Goal: Task Accomplishment & Management: Use online tool/utility

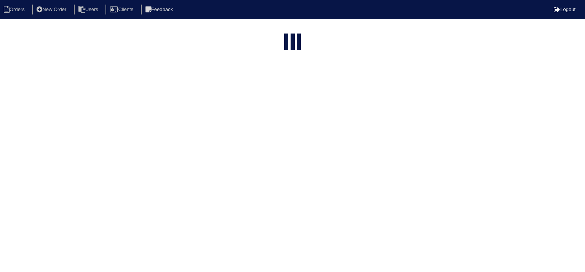
select select "15"
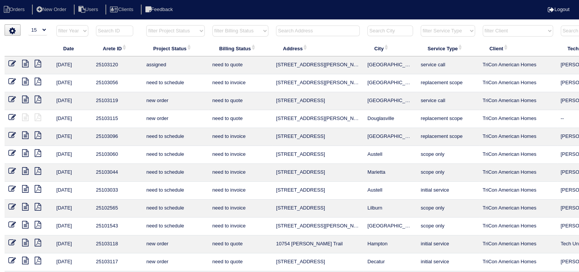
click at [297, 32] on input "text" at bounding box center [318, 31] width 84 height 11
click at [27, 64] on icon at bounding box center [25, 64] width 6 height 8
click at [299, 31] on input "text" at bounding box center [318, 31] width 84 height 11
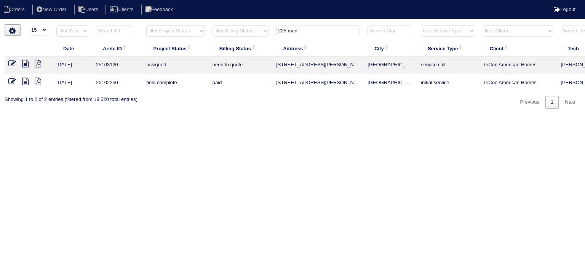
type input "225 man"
click at [24, 79] on icon at bounding box center [25, 82] width 6 height 8
click at [22, 64] on icon at bounding box center [25, 64] width 6 height 8
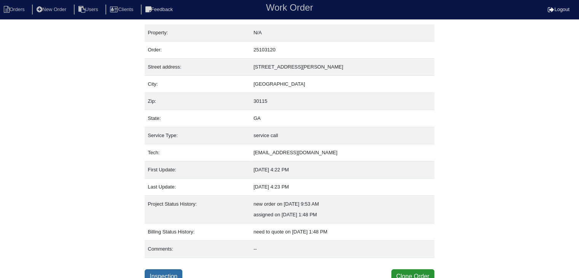
click at [178, 269] on link "Inspection" at bounding box center [164, 276] width 38 height 14
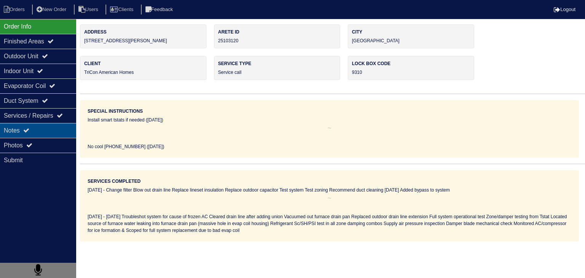
click at [29, 133] on icon at bounding box center [26, 130] width 6 height 6
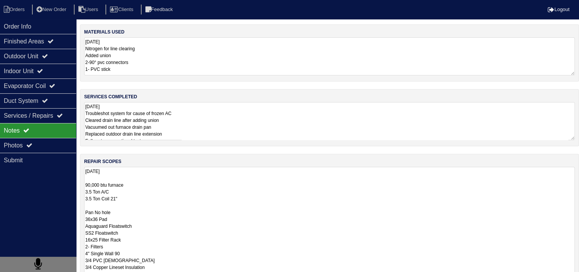
scroll to position [0, 0]
click at [159, 190] on textarea "[DATE] 90,000 btu furnace 3.5 Ton A/C 3.5 Ton Coil 21" Pan No hole 36x36 Pad Aq…" at bounding box center [329, 229] width 491 height 125
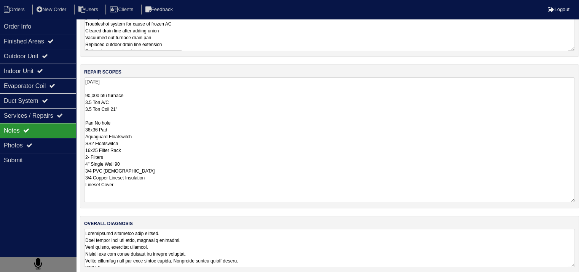
scroll to position [96, 0]
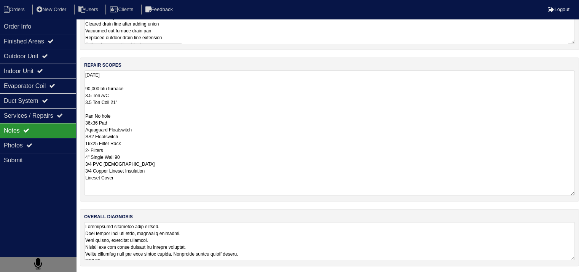
click at [170, 244] on textarea at bounding box center [329, 241] width 491 height 38
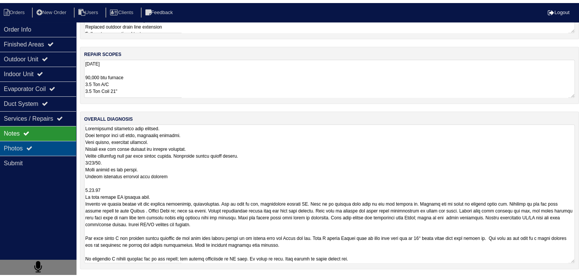
scroll to position [10, 0]
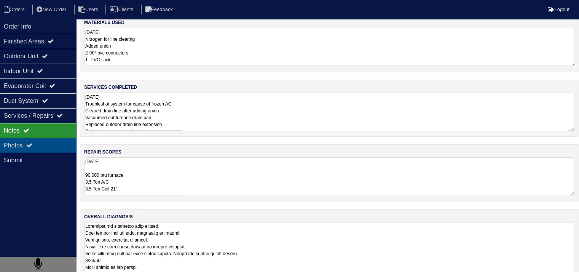
click at [57, 143] on div "Photos" at bounding box center [38, 145] width 76 height 15
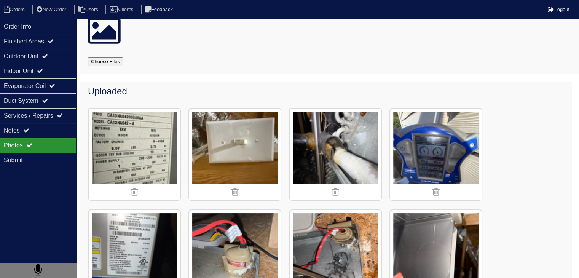
scroll to position [0, 0]
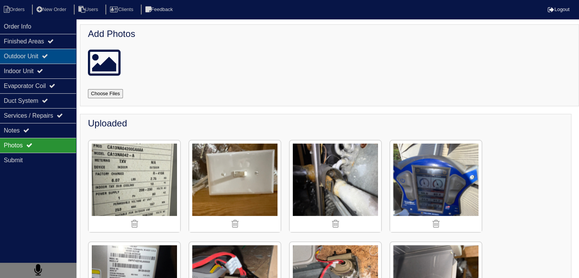
click at [14, 55] on div "Outdoor Unit" at bounding box center [38, 56] width 76 height 15
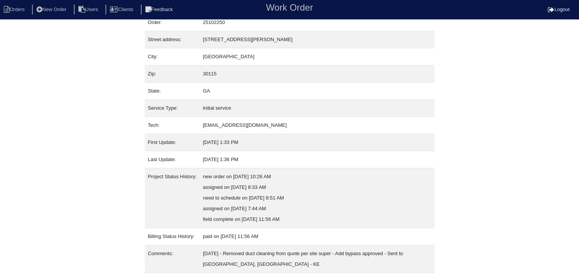
scroll to position [47, 0]
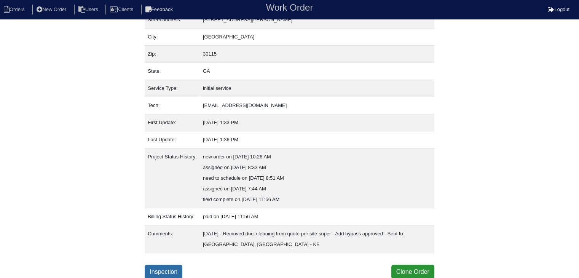
click at [170, 272] on link "Inspection" at bounding box center [164, 272] width 38 height 14
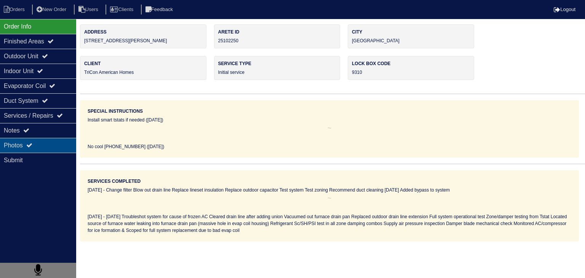
click at [61, 147] on div "Photos" at bounding box center [38, 145] width 76 height 15
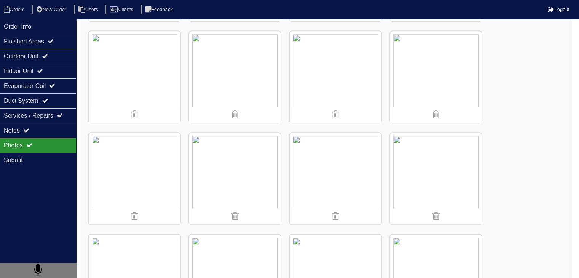
scroll to position [419, 0]
click at [351, 178] on img at bounding box center [335, 173] width 91 height 91
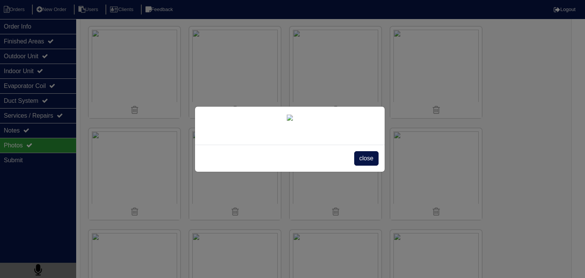
click at [514, 99] on div "close" at bounding box center [292, 139] width 585 height 278
click at [48, 37] on div "close" at bounding box center [292, 139] width 585 height 278
click at [20, 132] on div "close" at bounding box center [292, 139] width 585 height 278
click at [21, 132] on div "close" at bounding box center [292, 139] width 585 height 278
click at [544, 69] on div "close" at bounding box center [292, 139] width 585 height 278
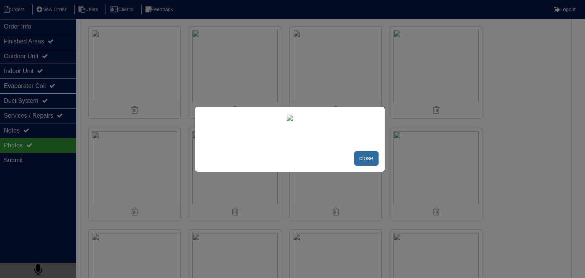
click at [359, 166] on span "close" at bounding box center [366, 158] width 24 height 14
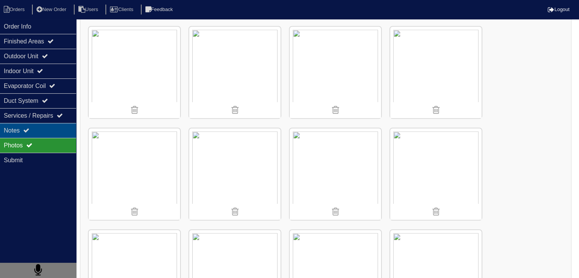
click at [15, 135] on div "Notes" at bounding box center [38, 130] width 76 height 15
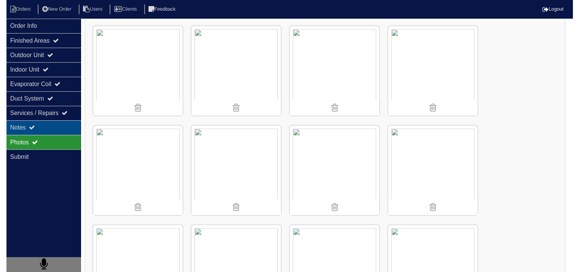
scroll to position [10, 0]
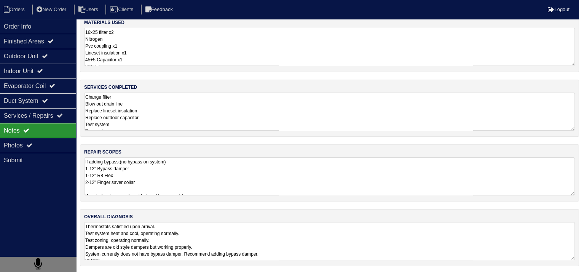
click at [200, 175] on textarea "If adding bypass:(no bypass on system) 1-12" Bypass damper 1-12" R8 Flex 2-12" …" at bounding box center [329, 176] width 491 height 38
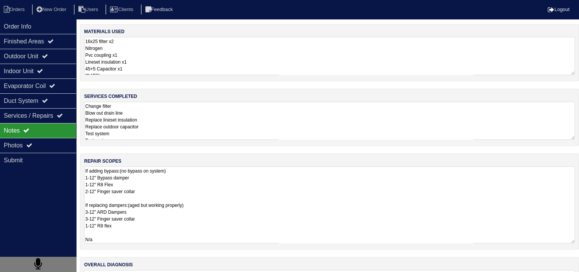
scroll to position [0, 0]
click at [180, 191] on textarea "If adding bypass:(no bypass on system) 1-12" Bypass damper 1-12" R8 Flex 2-12" …" at bounding box center [329, 205] width 491 height 77
drag, startPoint x: 260, startPoint y: 231, endPoint x: 256, endPoint y: 224, distance: 8.6
click at [258, 229] on textarea "If adding bypass:(no bypass on system) 1-12" Bypass damper 1-12" R8 Flex 2-12" …" at bounding box center [329, 205] width 491 height 77
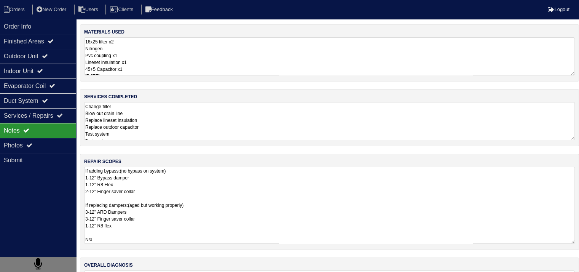
click at [118, 199] on textarea "If adding bypass:(no bypass on system) 1-12" Bypass damper 1-12" R8 Flex 2-12" …" at bounding box center [329, 205] width 491 height 77
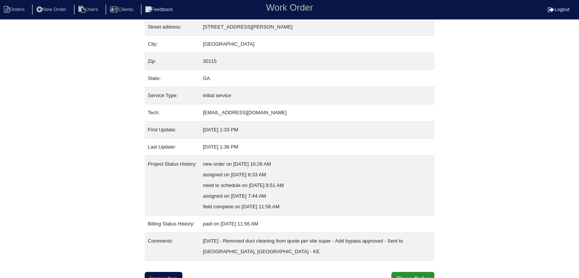
scroll to position [47, 0]
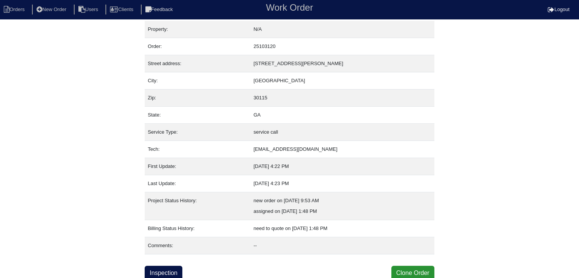
scroll to position [5, 0]
click at [171, 273] on link "Inspection" at bounding box center [164, 272] width 38 height 14
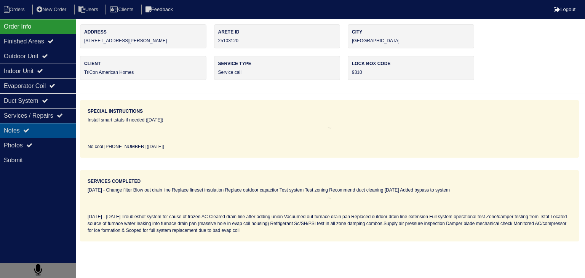
click at [52, 131] on div "Notes" at bounding box center [38, 130] width 76 height 15
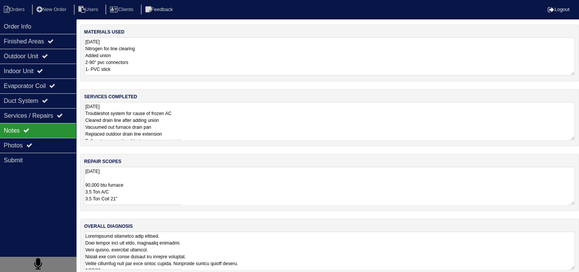
click at [127, 197] on textarea "[DATE] 90,000 btu furnace 3.5 Ton A/C 3.5 Ton Coil 21" Pan No hole 36x36 Pad Aq…" at bounding box center [329, 186] width 491 height 38
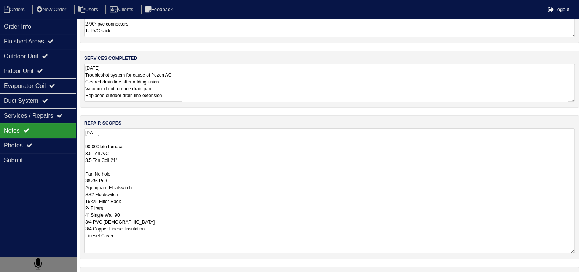
scroll to position [96, 0]
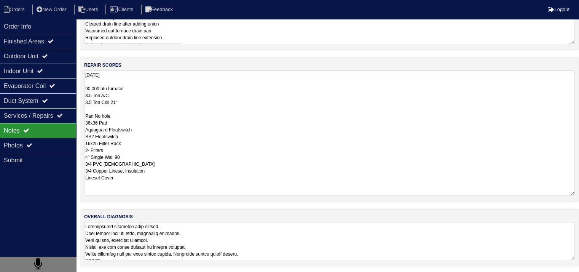
drag, startPoint x: 85, startPoint y: 198, endPoint x: 140, endPoint y: 288, distance: 105.9
click at [140, 274] on html "Orders New Order Users Clients Feedback Logout Orders New Order Users Clients M…" at bounding box center [289, 89] width 579 height 370
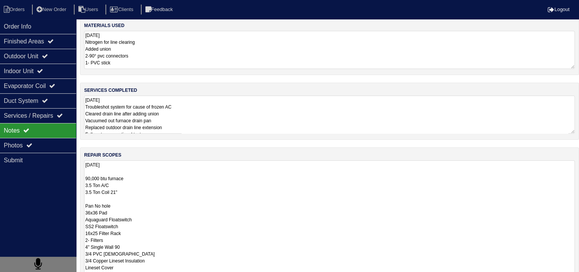
scroll to position [0, 0]
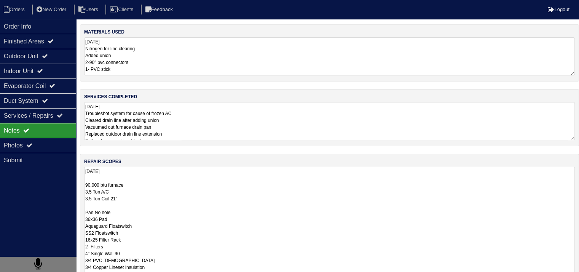
click at [225, 121] on textarea "8.24.25 Troubleshot system for cause of frozen AC Cleared drain line after addi…" at bounding box center [329, 121] width 491 height 38
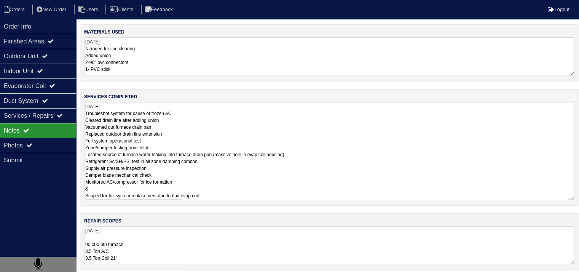
click at [150, 224] on div "materials used 8.24.25 Nitrogen for line clearing Added union 2-90° pvc connect…" at bounding box center [329, 183] width 499 height 318
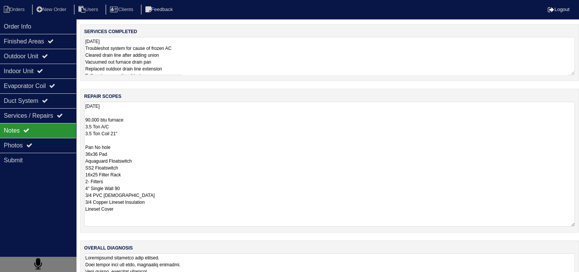
scroll to position [96, 0]
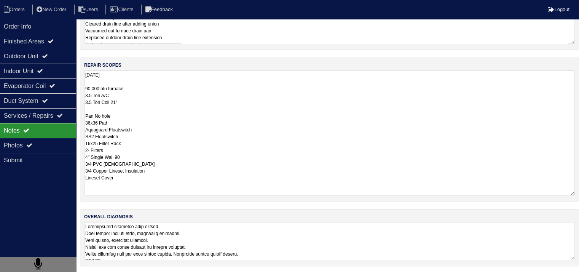
drag, startPoint x: 85, startPoint y: 197, endPoint x: 175, endPoint y: 281, distance: 122.8
click at [175, 274] on html "Orders New Order Users Clients Feedback Logout Orders New Order Users Clients M…" at bounding box center [289, 89] width 579 height 370
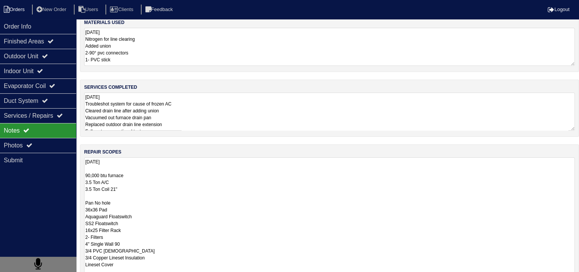
click at [24, 12] on li "Orders" at bounding box center [15, 10] width 31 height 10
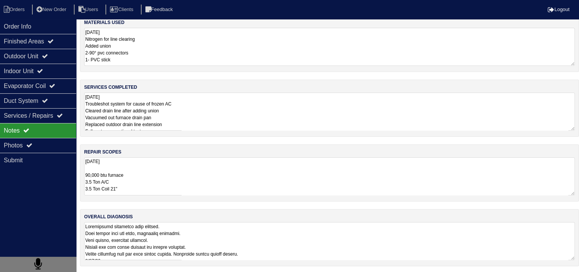
select select "15"
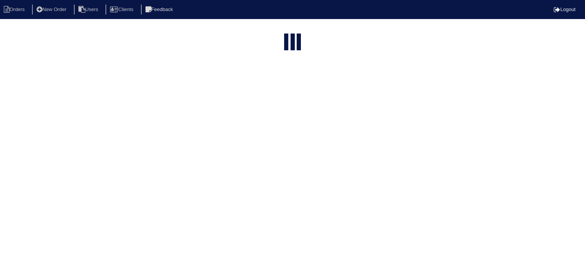
type input "225 man"
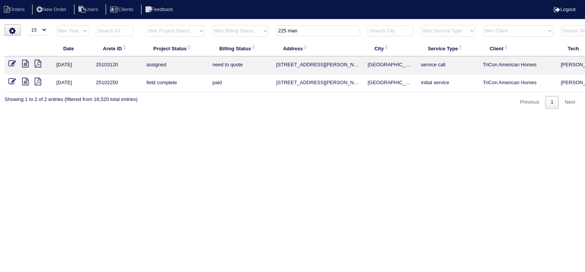
click at [27, 62] on icon at bounding box center [25, 64] width 6 height 8
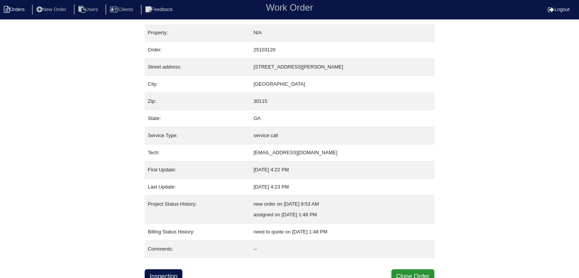
click at [25, 10] on li "Orders" at bounding box center [15, 10] width 31 height 10
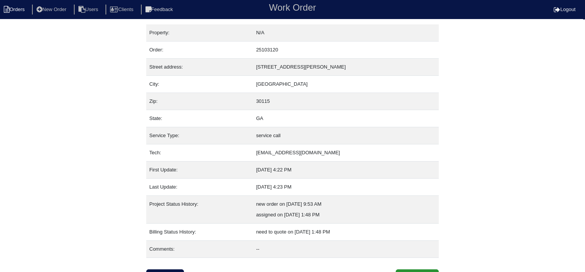
select select "15"
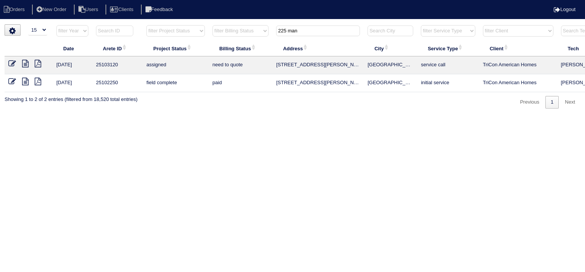
drag, startPoint x: 319, startPoint y: 32, endPoint x: 236, endPoint y: 33, distance: 83.0
click at [236, 33] on tr "filter Year -- Any Year -- 2025 2024 2023 2022 2021 2020 2019 filter Project St…" at bounding box center [335, 33] width 660 height 16
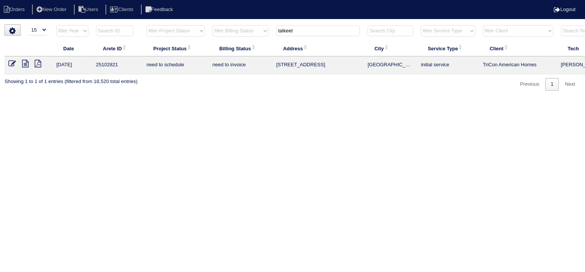
type input "talkeet"
click at [27, 65] on icon at bounding box center [25, 64] width 6 height 8
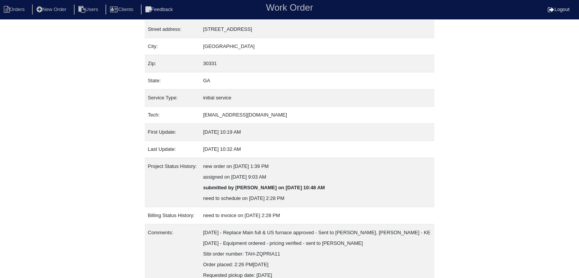
scroll to position [69, 0]
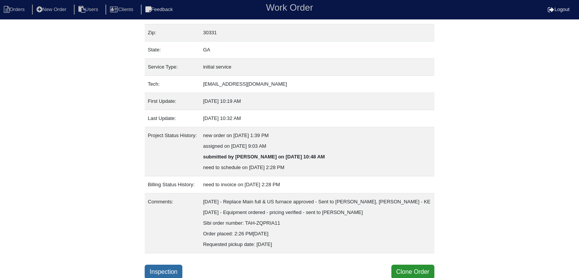
click at [177, 275] on link "Inspection" at bounding box center [164, 272] width 38 height 14
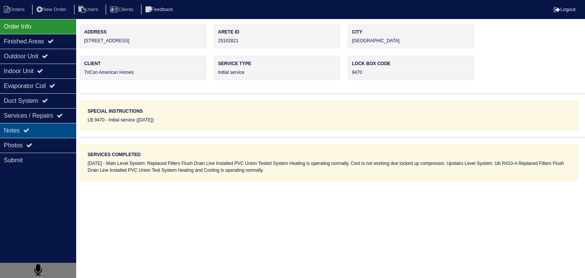
click at [59, 134] on div "Notes" at bounding box center [38, 130] width 76 height 15
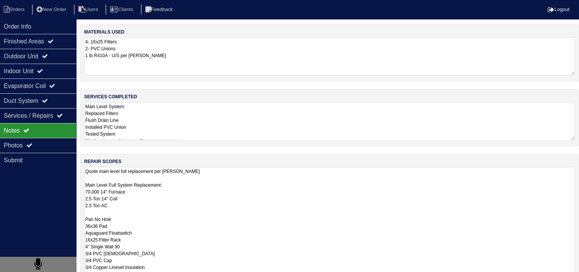
click at [202, 186] on textarea "Quote main level full replacement per [PERSON_NAME] Main Level Full System Repl…" at bounding box center [329, 253] width 491 height 173
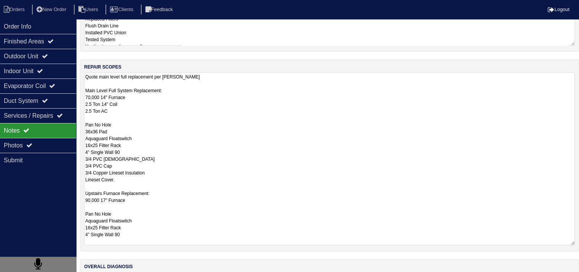
scroll to position [145, 0]
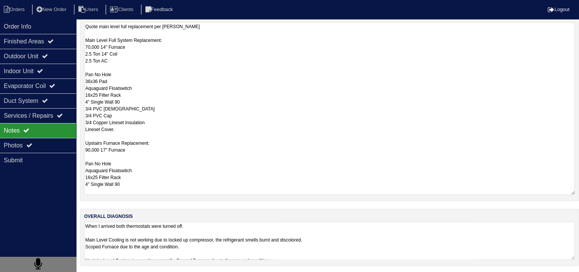
drag, startPoint x: 85, startPoint y: 185, endPoint x: 154, endPoint y: 191, distance: 68.9
click at [154, 191] on textarea "Quote main level full replacement per [PERSON_NAME] Main Level Full System Repl…" at bounding box center [329, 108] width 491 height 173
